Goal: Find specific page/section: Find specific page/section

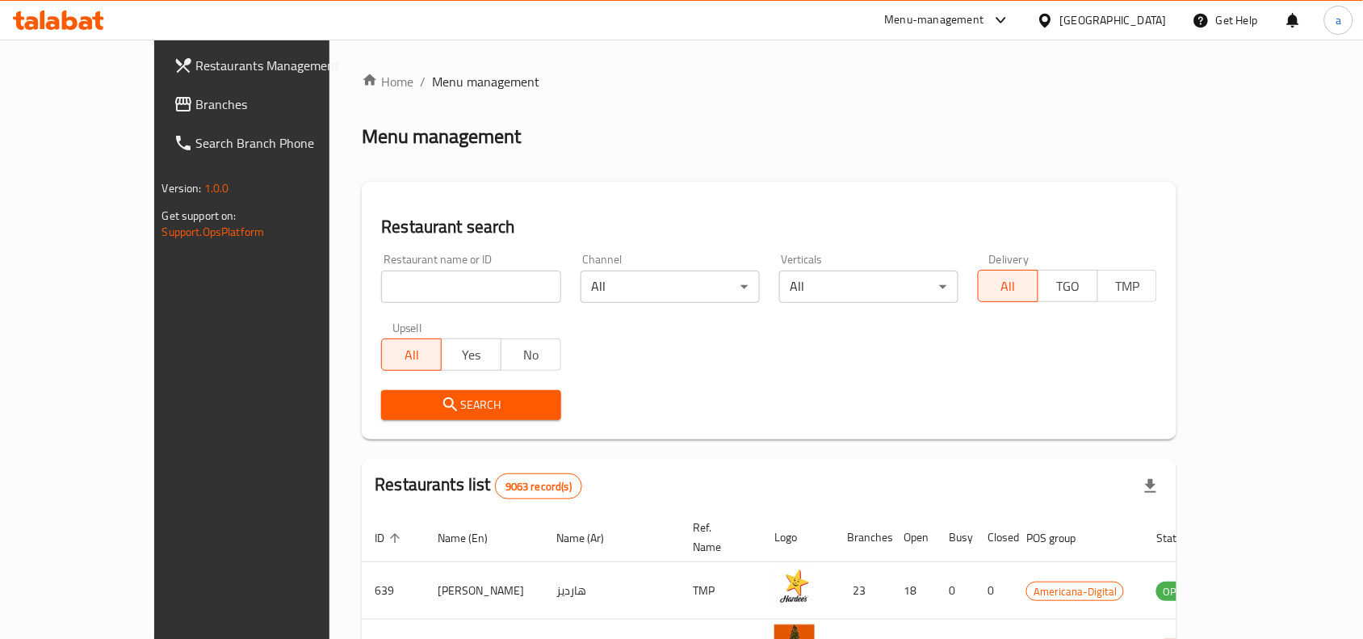
click at [946, 156] on div "Home / Menu management Menu management Restaurant search Restaurant name or ID …" at bounding box center [769, 562] width 815 height 981
click at [1141, 32] on div "Qatar" at bounding box center [1102, 20] width 156 height 39
click at [1054, 14] on icon at bounding box center [1045, 20] width 17 height 17
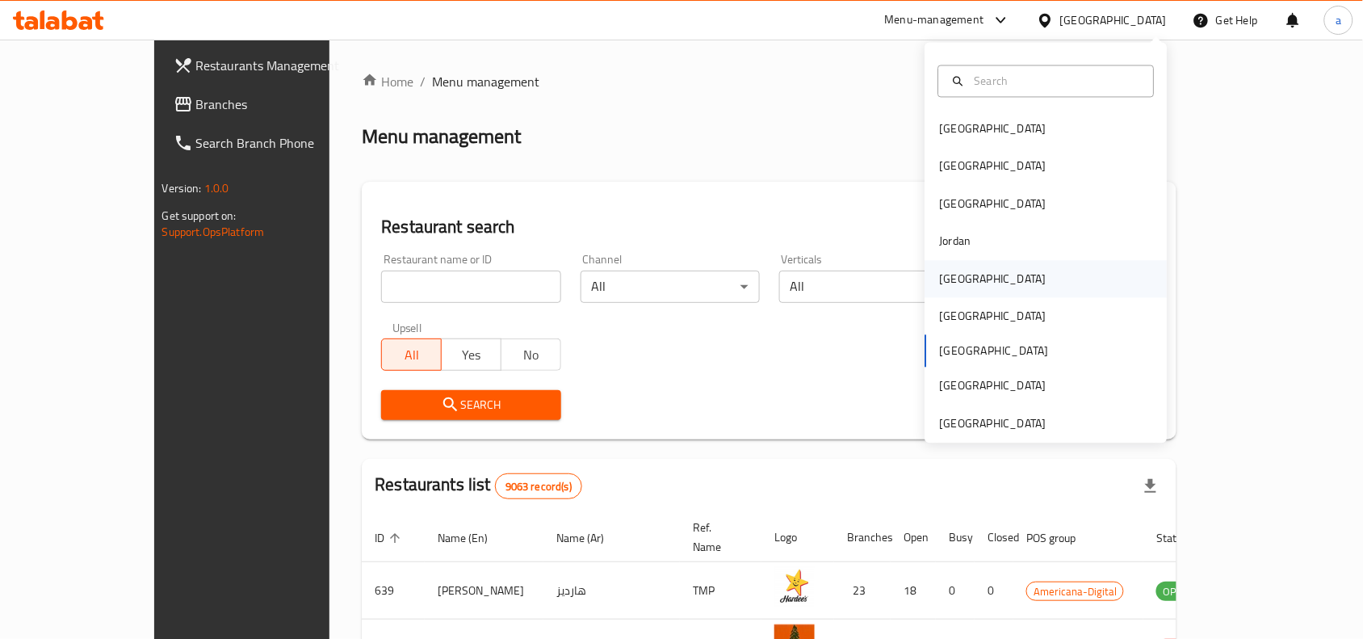
click at [973, 283] on div "Kuwait" at bounding box center [1046, 278] width 242 height 37
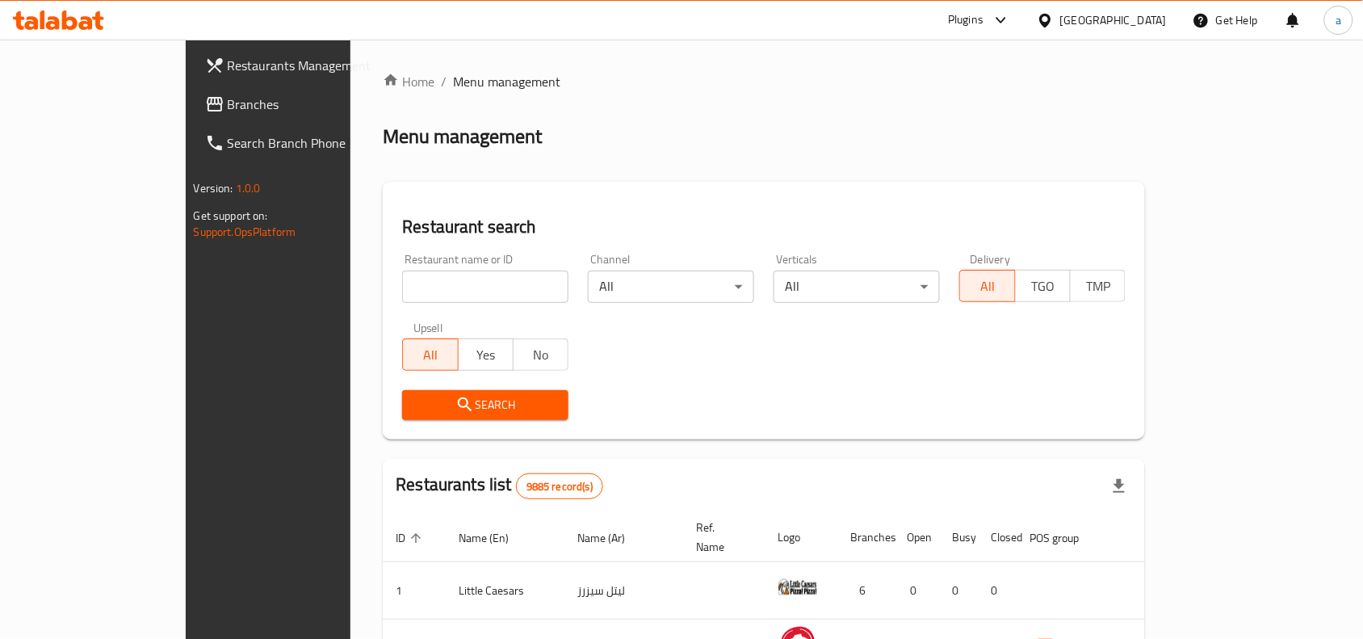
click at [228, 109] on span "Branches" at bounding box center [314, 103] width 173 height 19
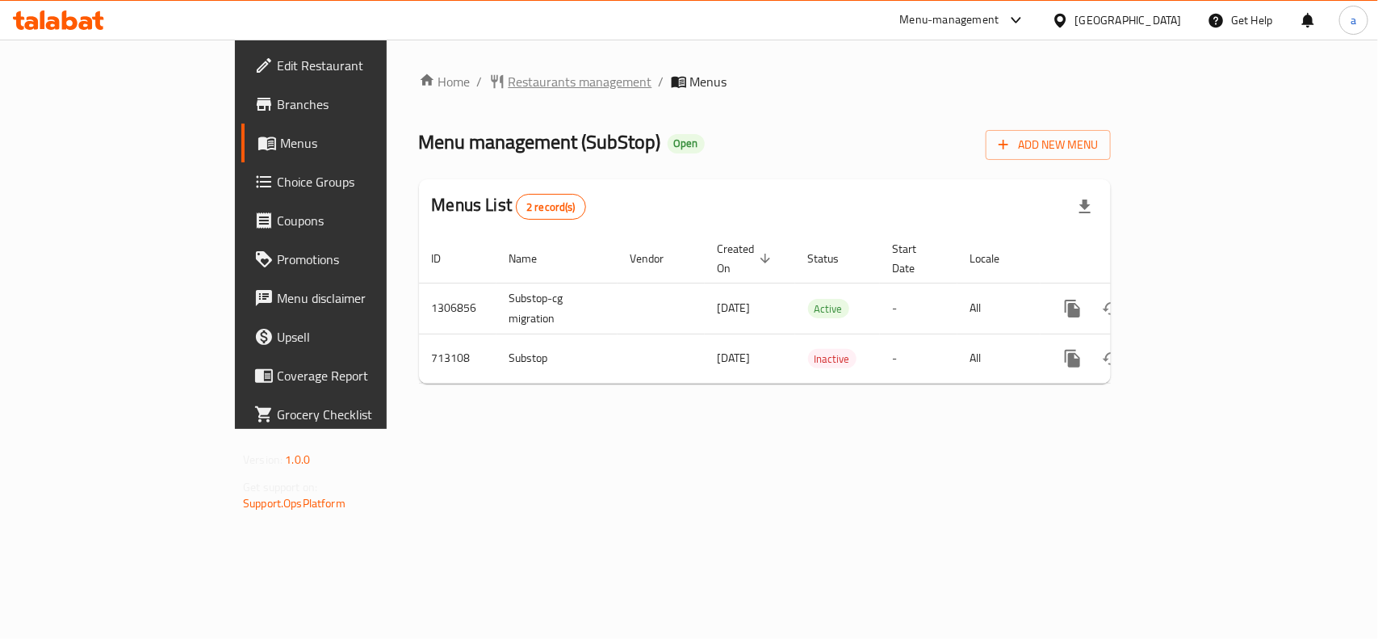
click at [509, 86] on span "Restaurants management" at bounding box center [581, 81] width 144 height 19
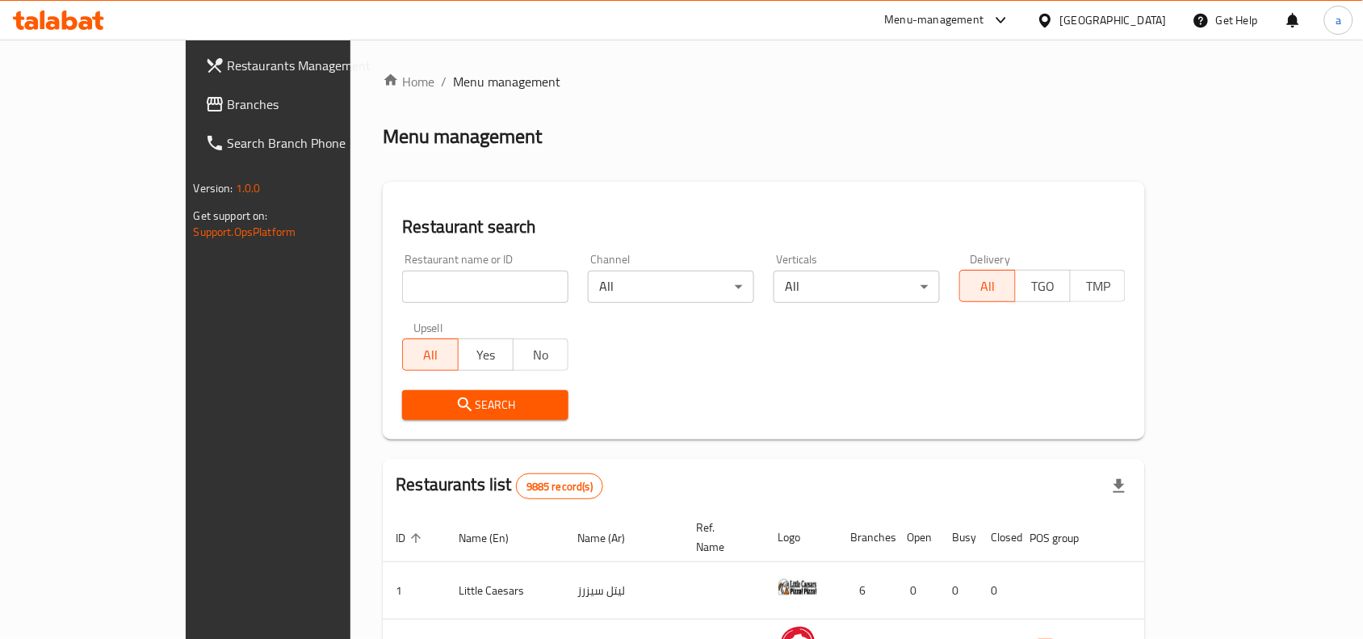
click at [402, 293] on input "search" at bounding box center [485, 286] width 166 height 32
paste input "645247"
type input "645247"
click button "Search" at bounding box center [485, 405] width 166 height 30
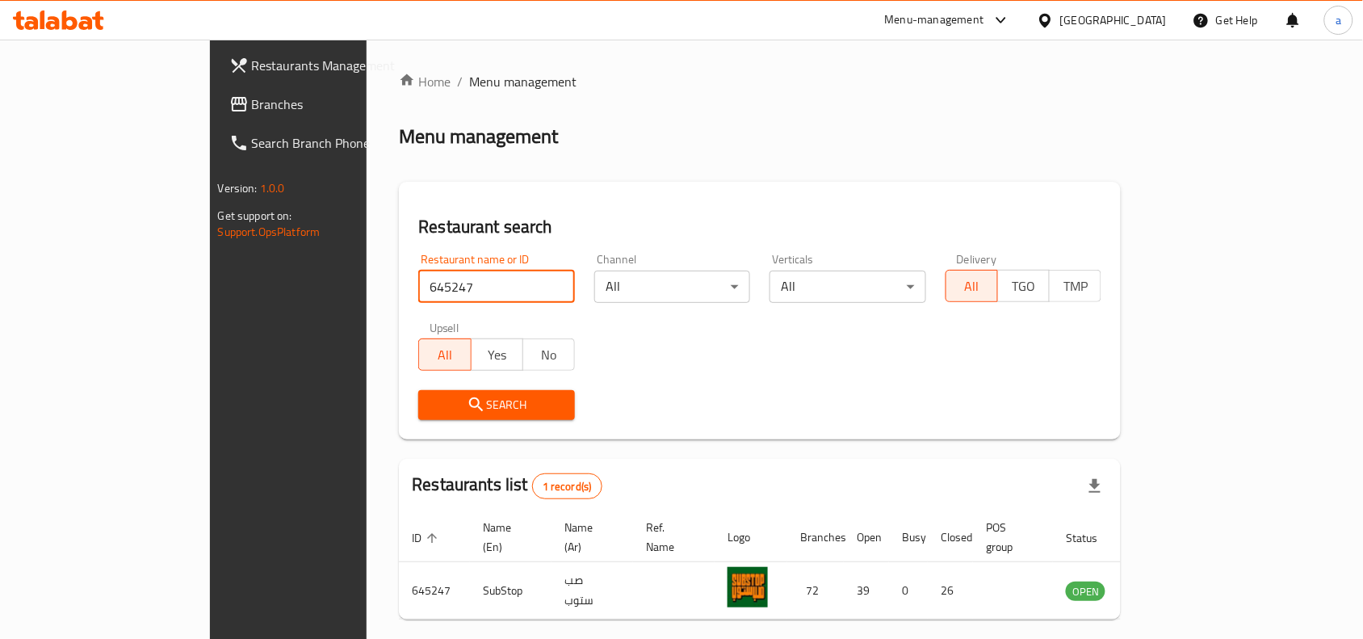
click at [563, 219] on h2 "Restaurant search" at bounding box center [759, 227] width 683 height 24
click at [1147, 24] on div "Kuwait" at bounding box center [1113, 20] width 107 height 18
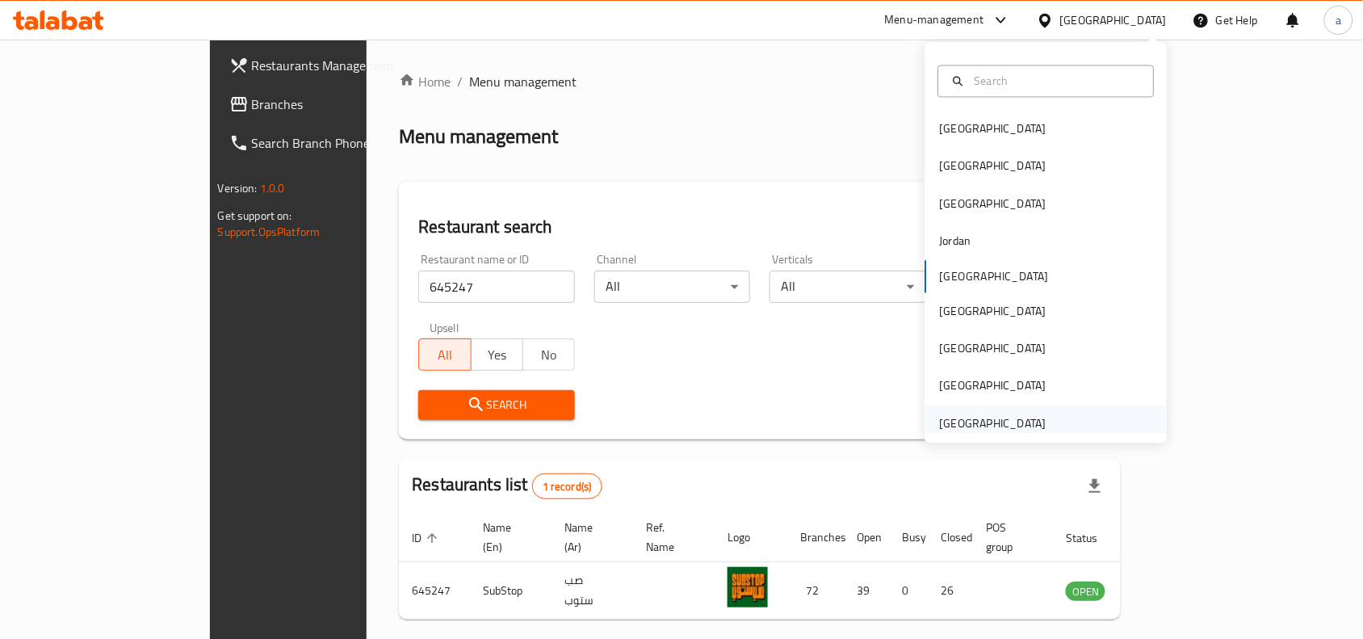
click at [1031, 410] on div "[GEOGRAPHIC_DATA]" at bounding box center [993, 423] width 132 height 37
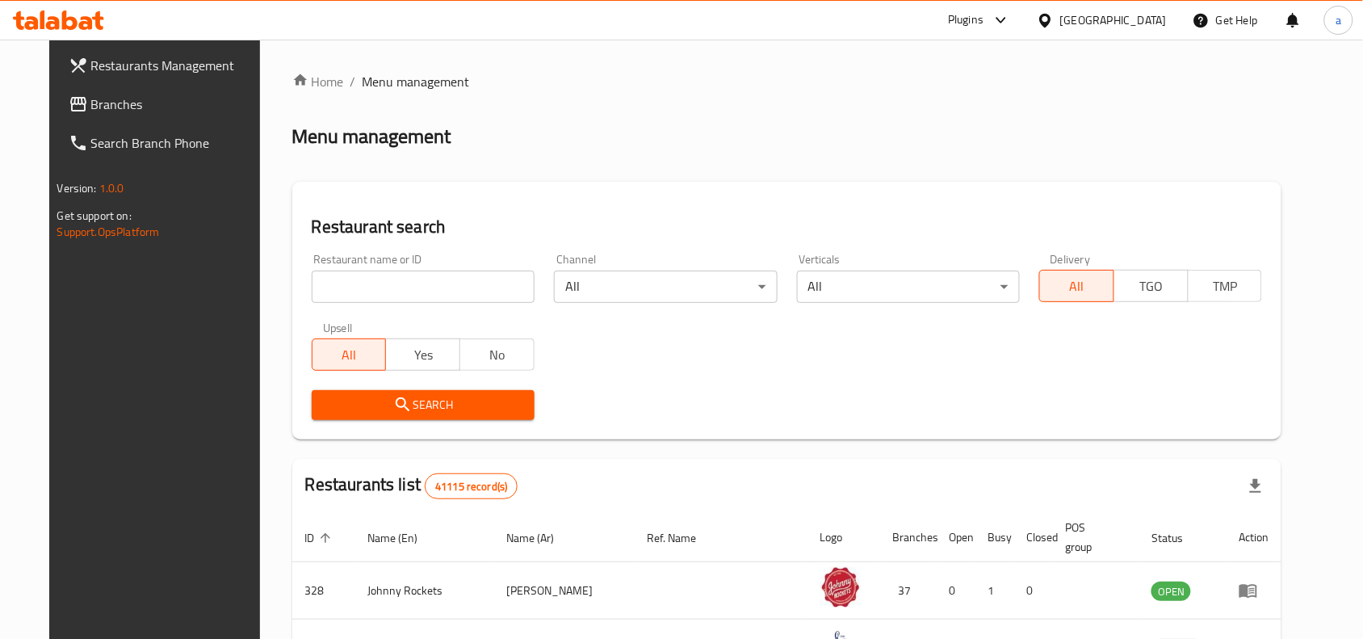
click at [167, 93] on link "Branches" at bounding box center [166, 104] width 221 height 39
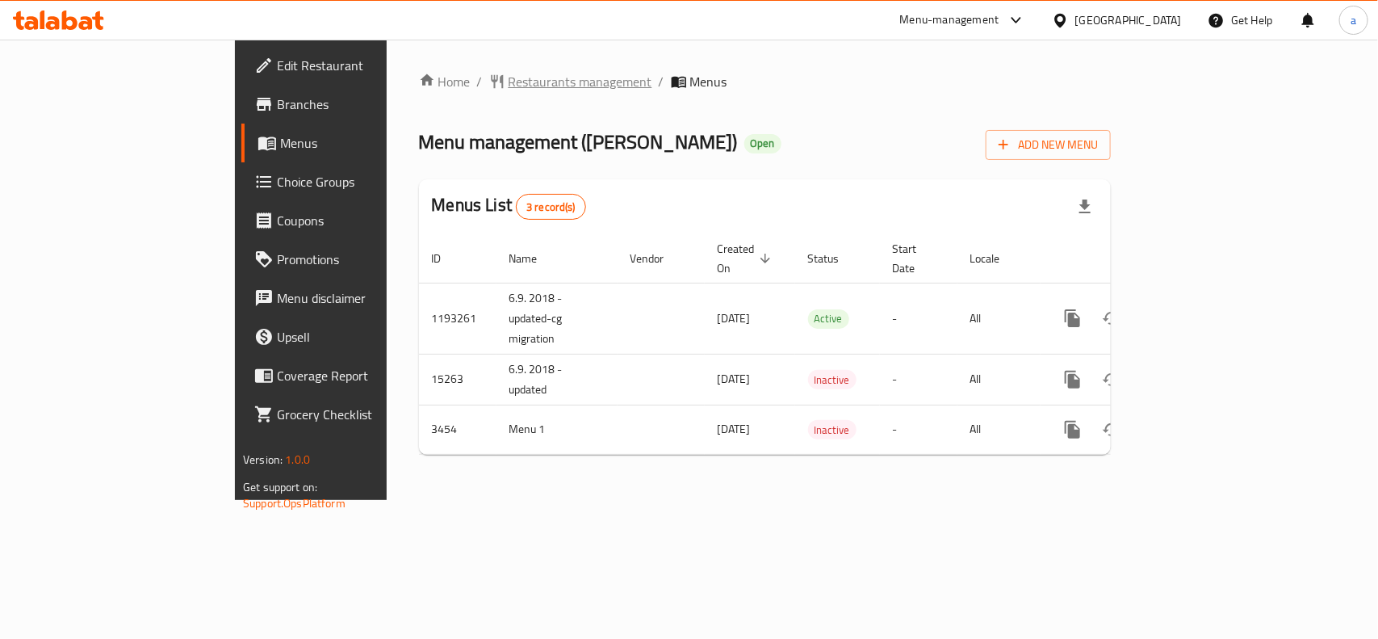
click at [509, 77] on span "Restaurants management" at bounding box center [581, 81] width 144 height 19
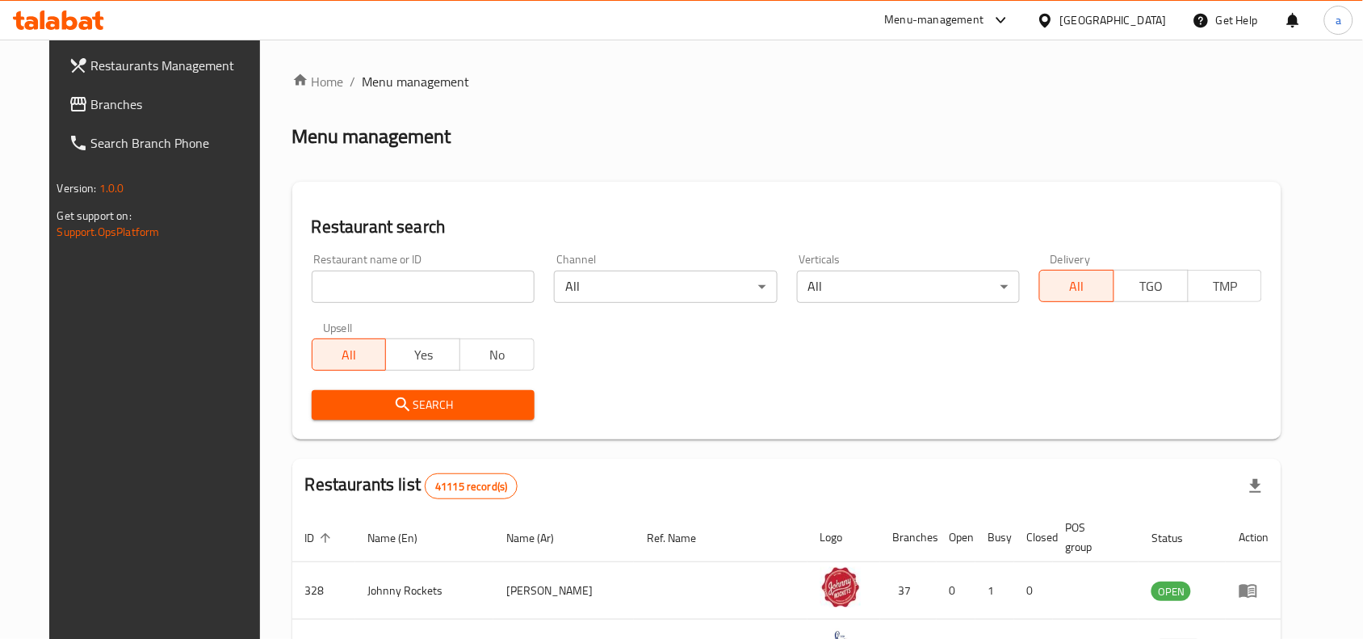
click at [453, 287] on input "search" at bounding box center [423, 286] width 223 height 32
paste input "2274"
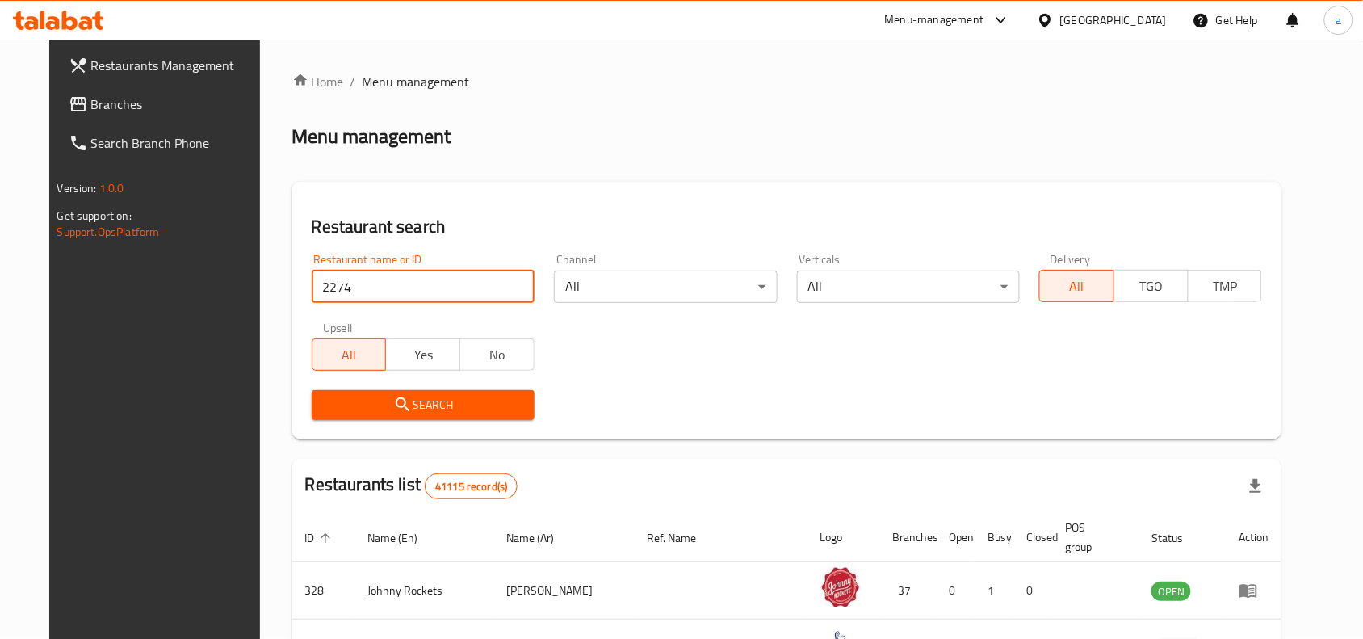
type input "2274"
click button "Search" at bounding box center [423, 405] width 223 height 30
